Goal: Use online tool/utility: Utilize a website feature to perform a specific function

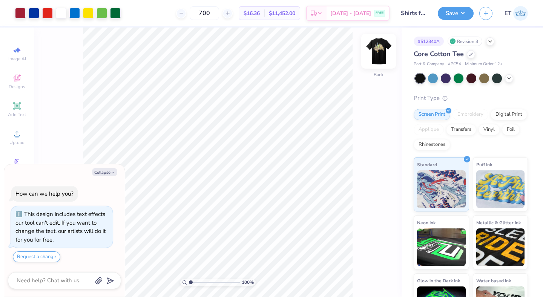
click at [382, 49] on img at bounding box center [378, 51] width 30 height 30
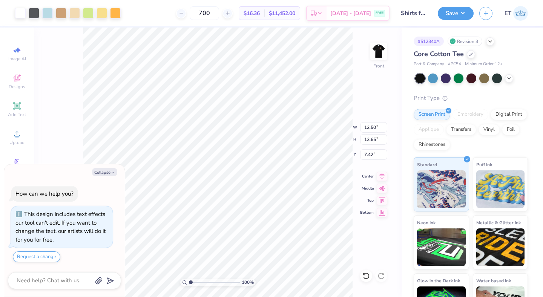
type textarea "x"
type input "7.42"
type textarea "x"
type input "7.13"
click at [461, 10] on button "Save" at bounding box center [455, 12] width 36 height 13
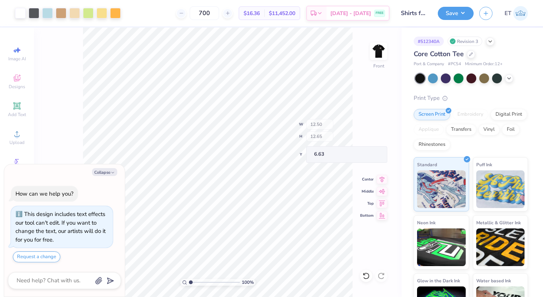
type textarea "x"
type input "6.31"
click at [460, 17] on button "Save" at bounding box center [455, 12] width 36 height 13
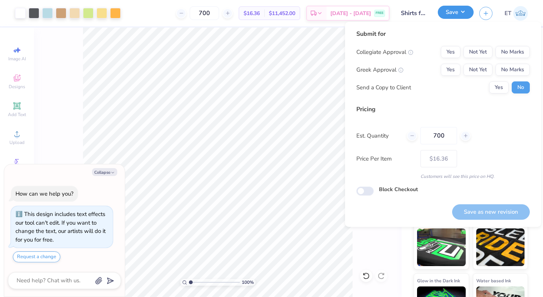
type textarea "x"
click at [513, 47] on button "No Marks" at bounding box center [512, 52] width 34 height 12
click at [513, 66] on button "No Marks" at bounding box center [512, 70] width 34 height 12
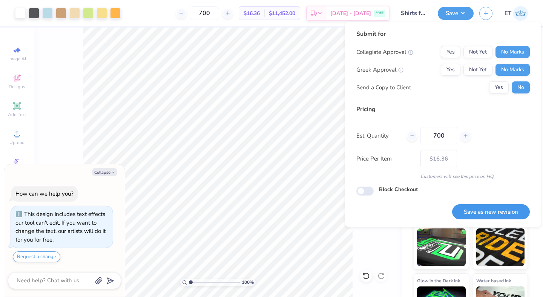
click at [482, 206] on button "Save as new revision" at bounding box center [491, 211] width 78 height 15
type input "$16.36"
type textarea "x"
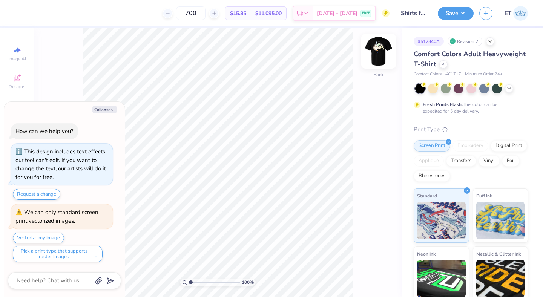
click at [373, 51] on img at bounding box center [378, 51] width 30 height 30
type textarea "x"
